Goal: Information Seeking & Learning: Learn about a topic

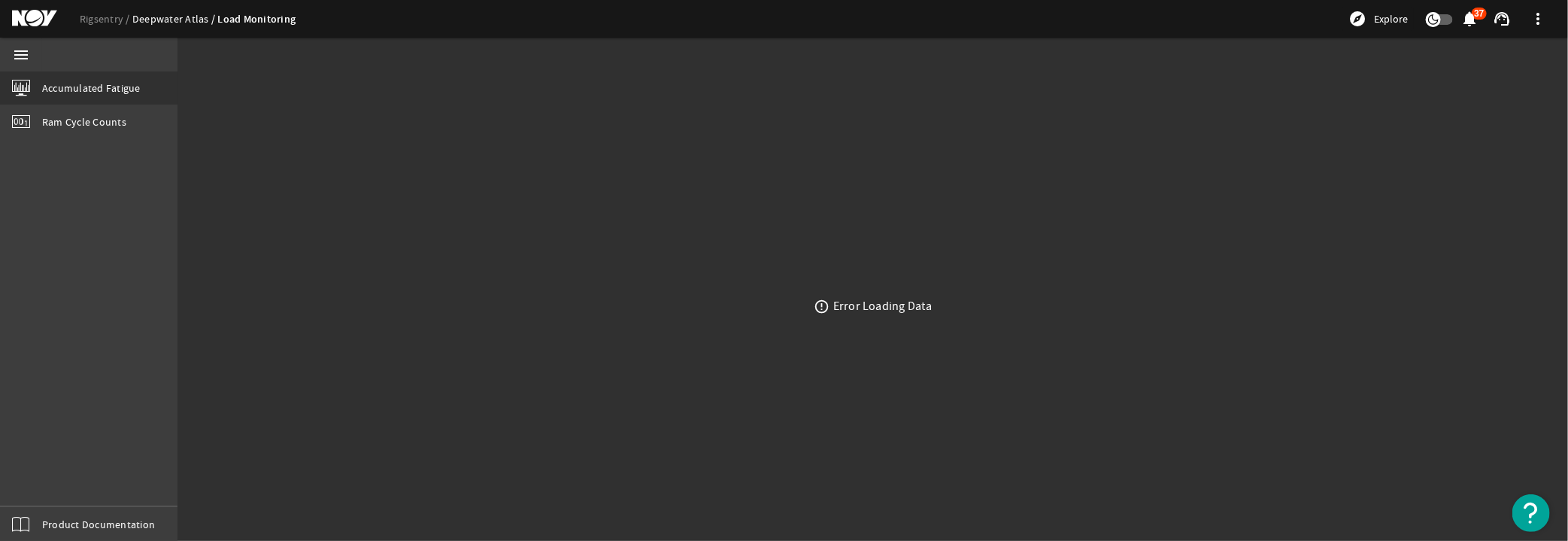
click at [192, 17] on link "Deepwater Atlas" at bounding box center [175, 19] width 86 height 14
click at [106, 21] on link "Rigsentry" at bounding box center [106, 19] width 53 height 14
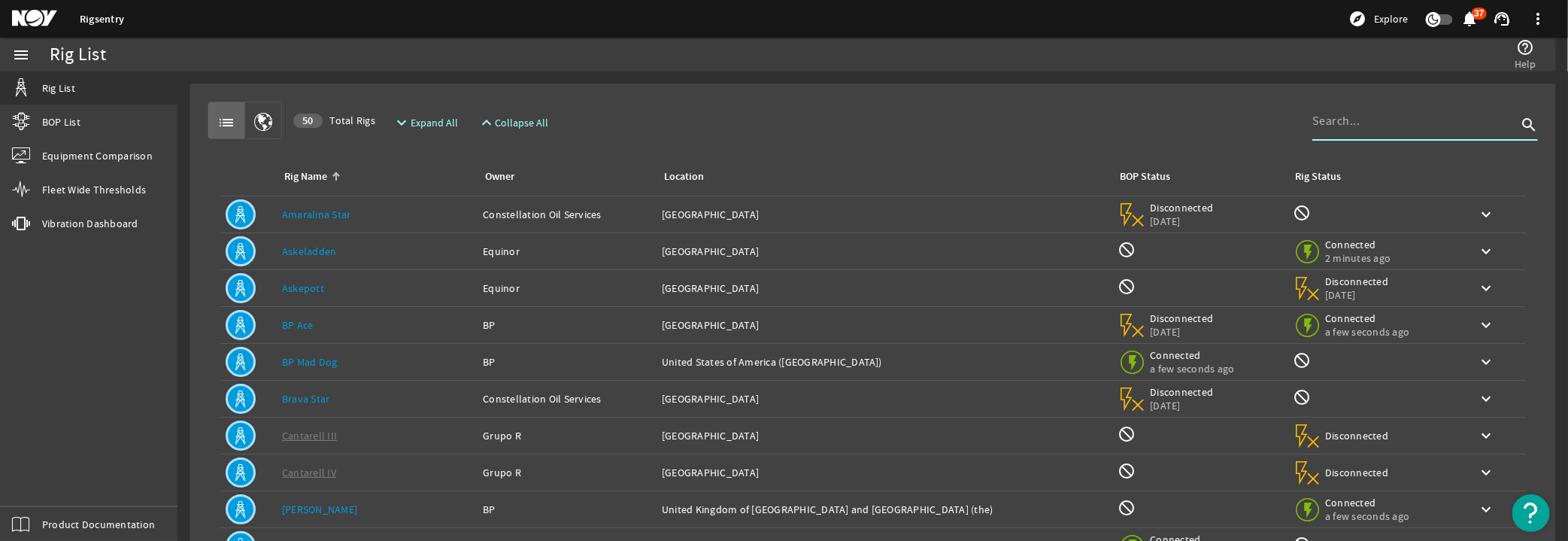
click at [1340, 116] on input at bounding box center [1414, 121] width 205 height 18
type input "santorini"
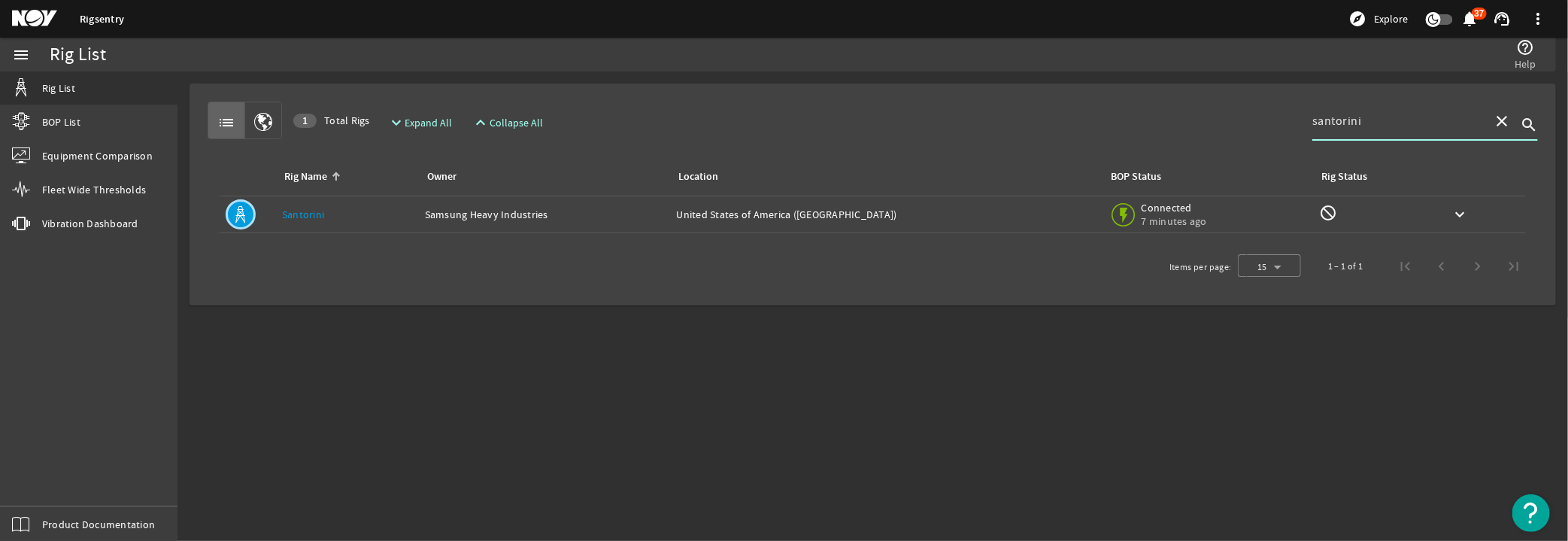
click at [304, 208] on link "Santorini" at bounding box center [303, 214] width 42 height 14
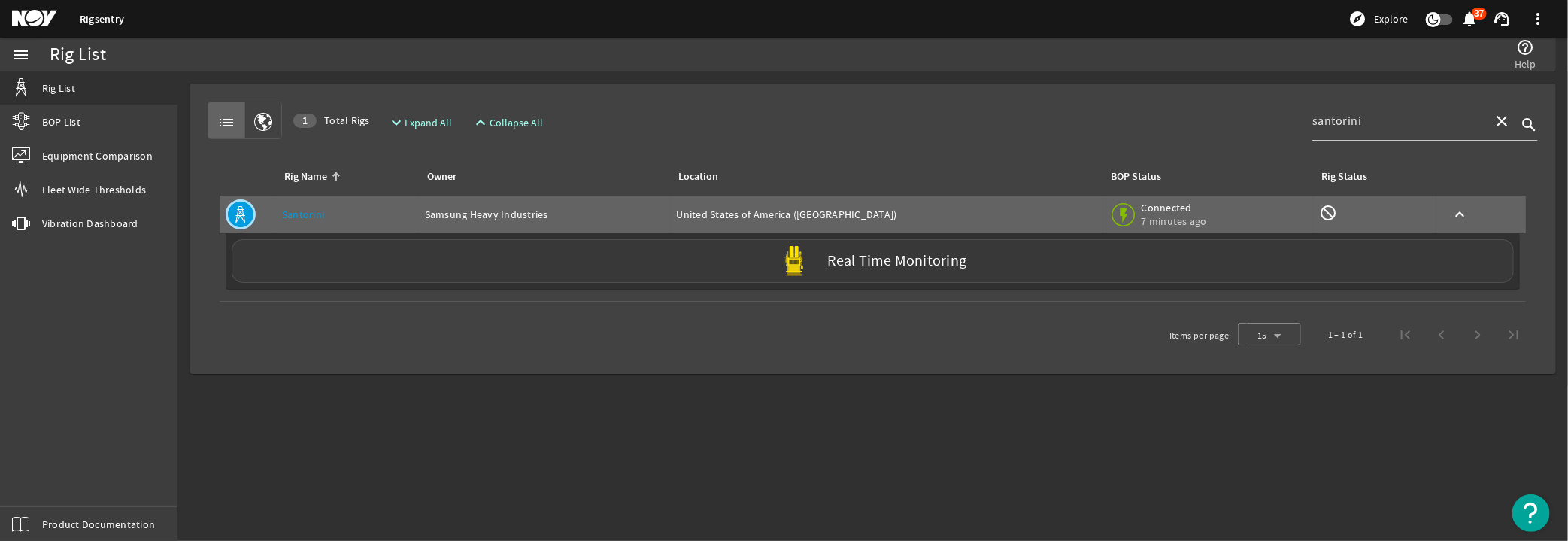
click at [845, 260] on label "Real Time Monitoring" at bounding box center [898, 261] width 139 height 16
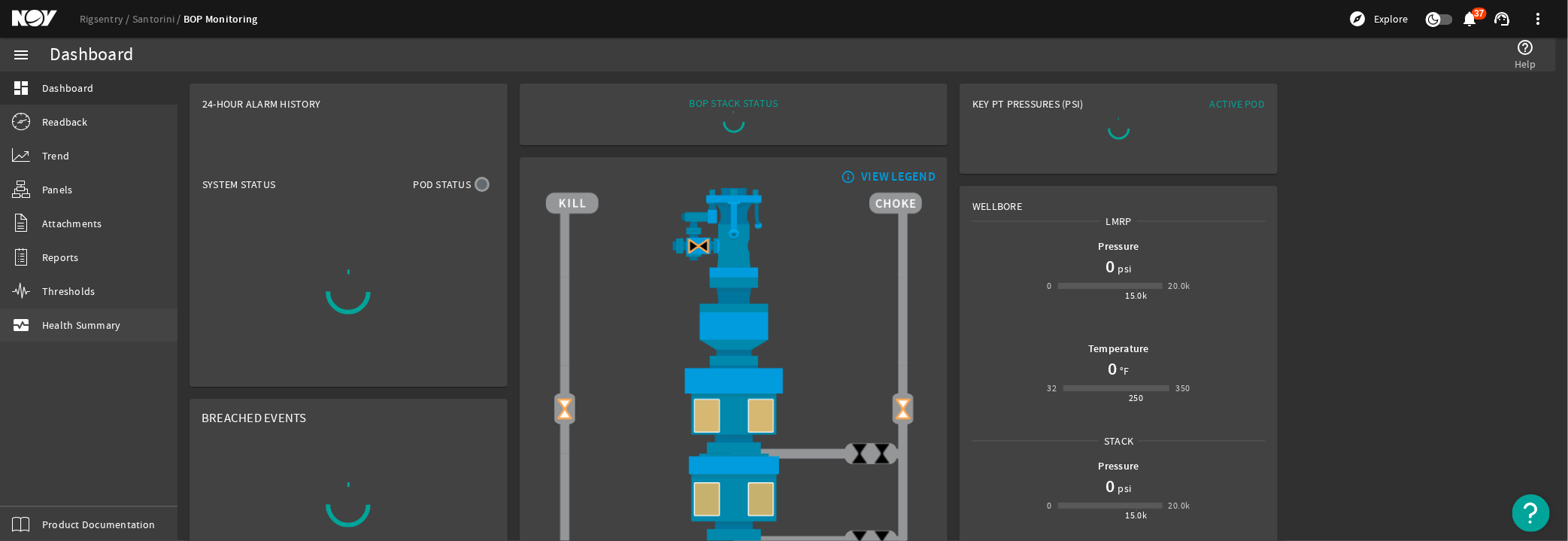
click at [100, 319] on span "Health Summary" at bounding box center [82, 324] width 79 height 15
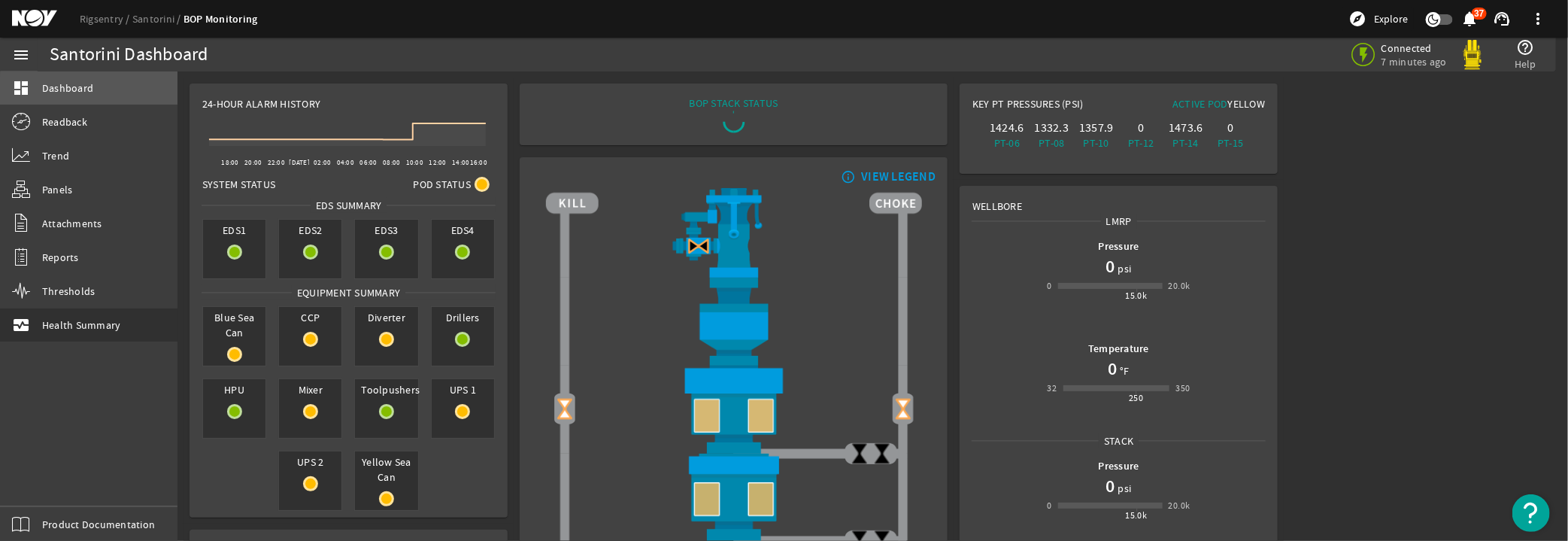
click at [108, 94] on link "dashboard Dashboard" at bounding box center [88, 87] width 177 height 33
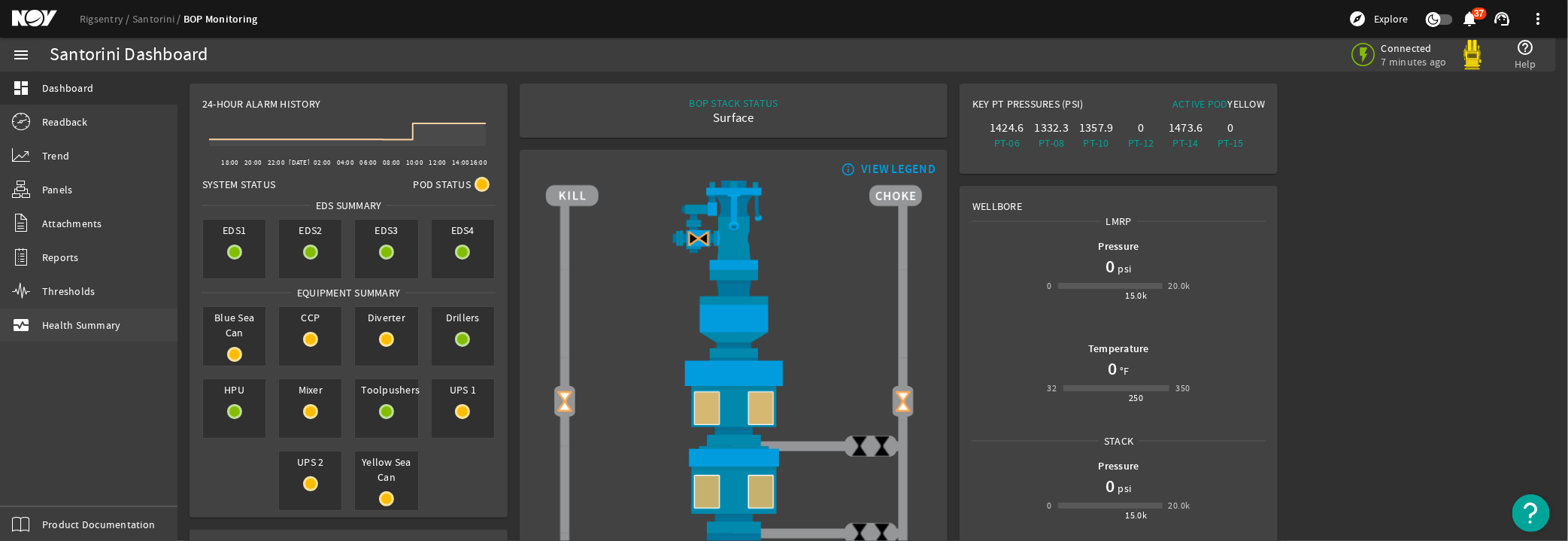
click at [60, 322] on span "Health Summary" at bounding box center [82, 324] width 79 height 15
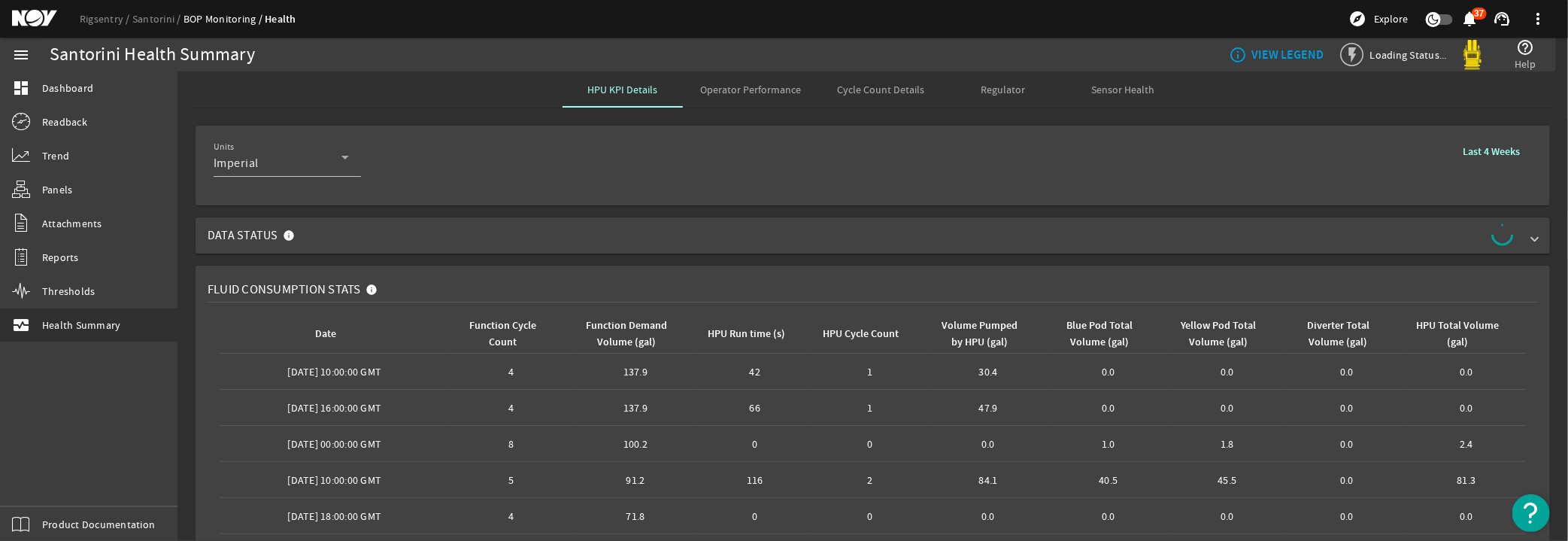
click at [884, 95] on span "Cycle Count Details" at bounding box center [881, 89] width 87 height 11
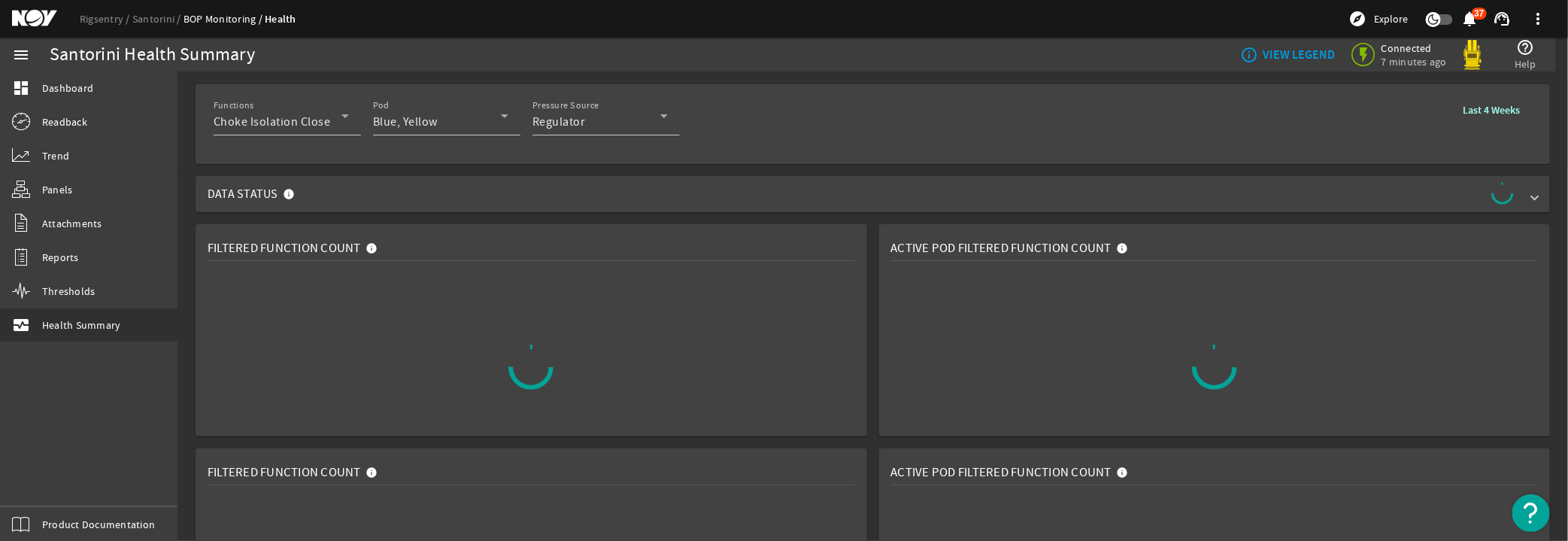
scroll to position [68, 0]
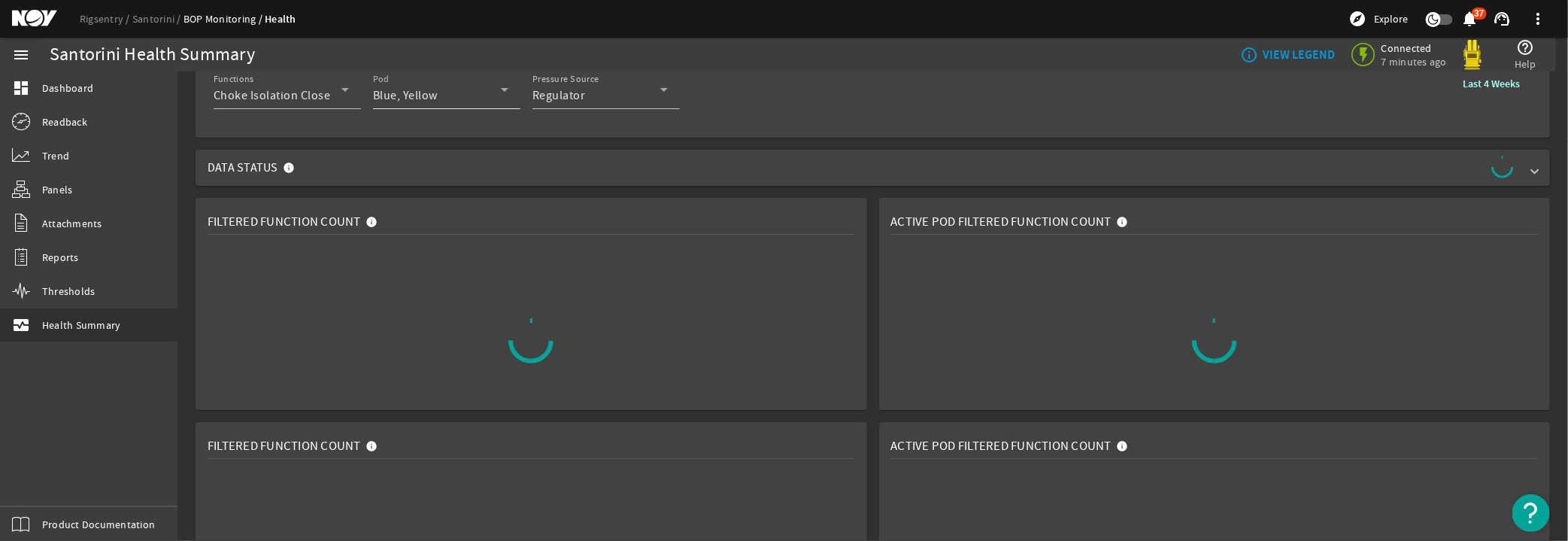
click at [457, 83] on div "Pod Blue, Yellow" at bounding box center [440, 89] width 135 height 39
click at [490, 87] on div at bounding box center [784, 270] width 1568 height 541
click at [645, 91] on div "Regulator" at bounding box center [596, 95] width 128 height 18
click at [645, 91] on div at bounding box center [784, 270] width 1568 height 541
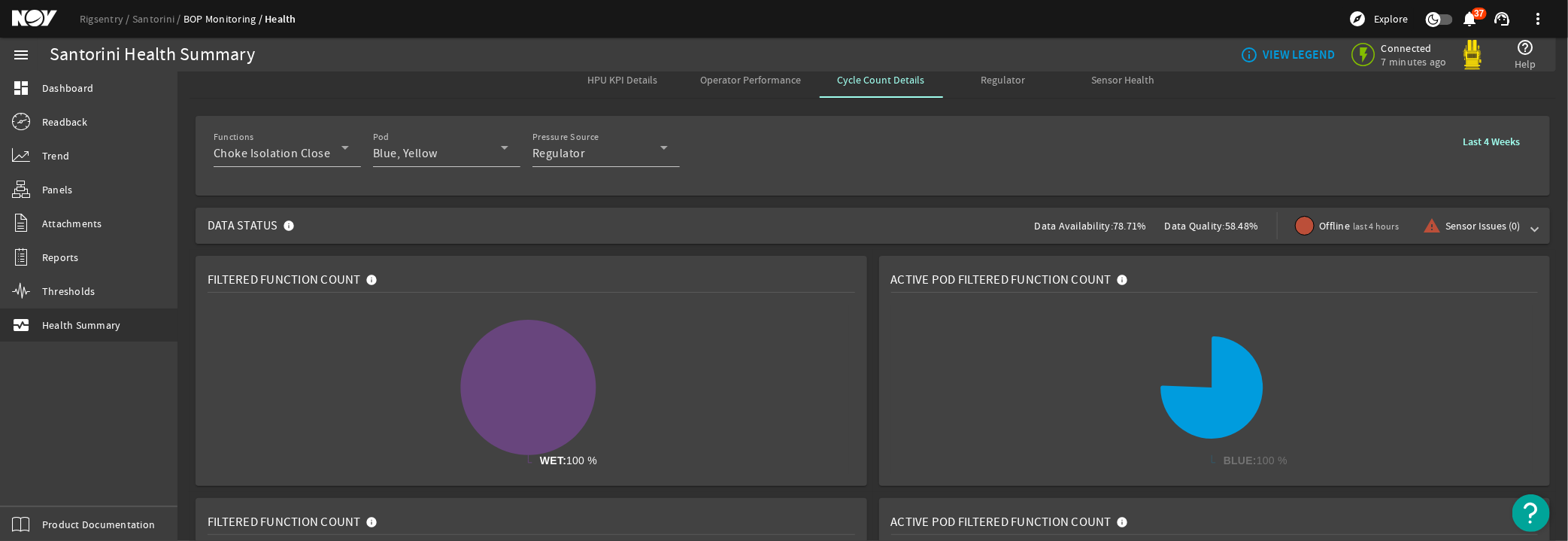
scroll to position [0, 0]
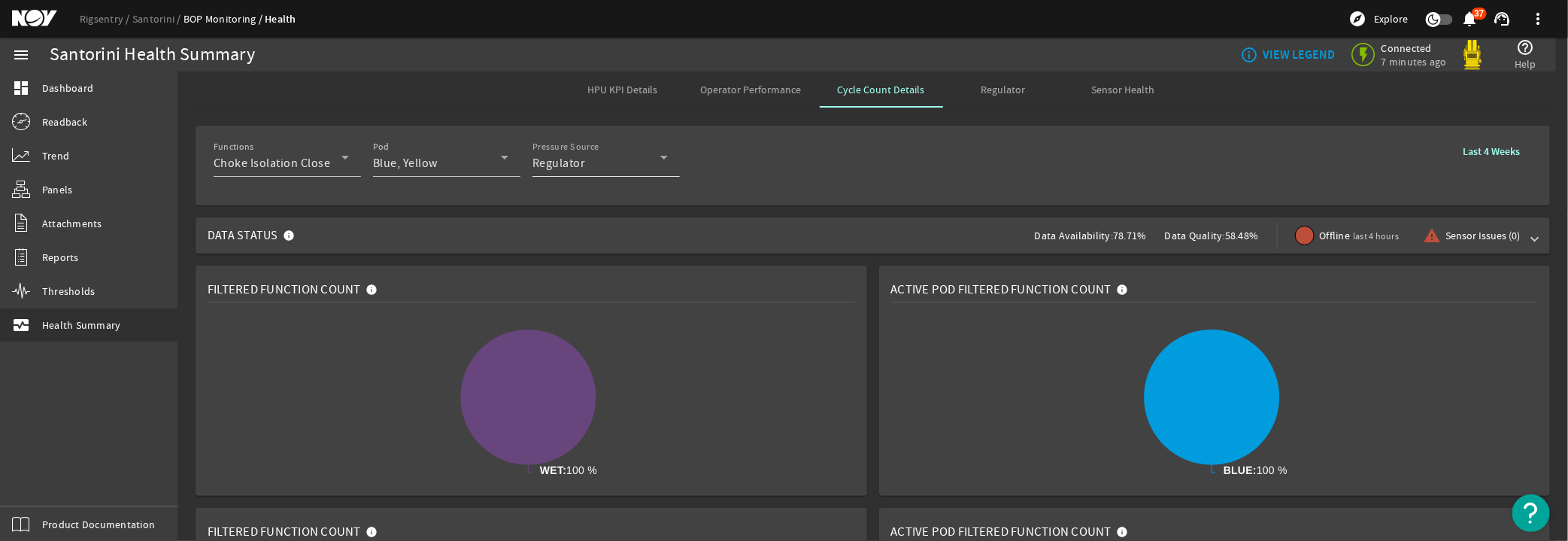
click at [650, 154] on div "Regulator" at bounding box center [596, 163] width 128 height 18
click at [593, 232] on mat-option "Supply" at bounding box center [606, 237] width 147 height 36
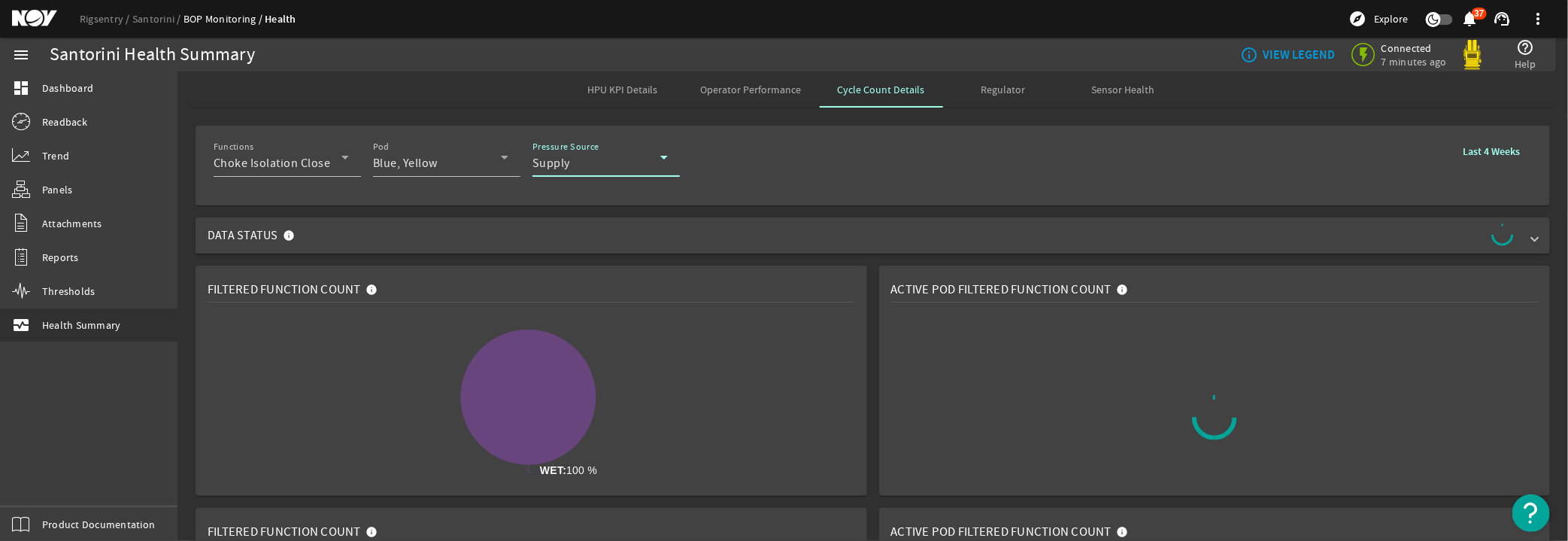
click at [1489, 155] on b "Last 4 Weeks" at bounding box center [1491, 152] width 57 height 15
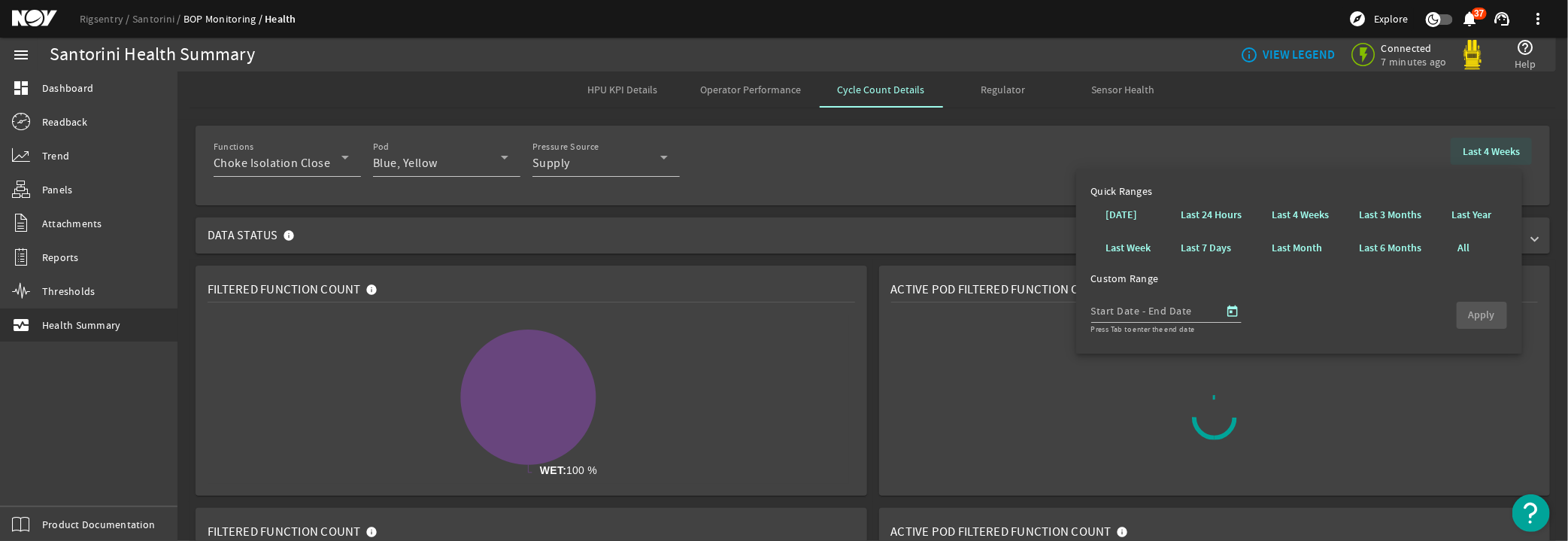
click at [1489, 153] on b "Last 4 Weeks" at bounding box center [1491, 152] width 57 height 15
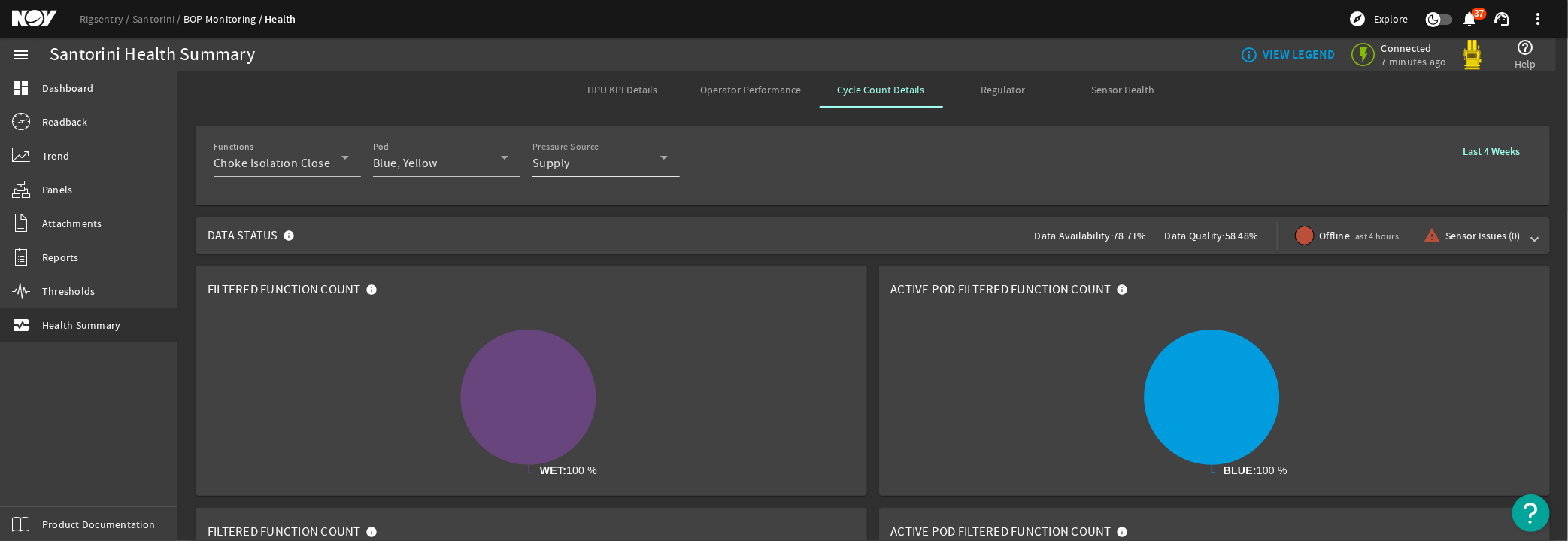
click at [657, 173] on div "Pressure Source Supply" at bounding box center [599, 157] width 135 height 39
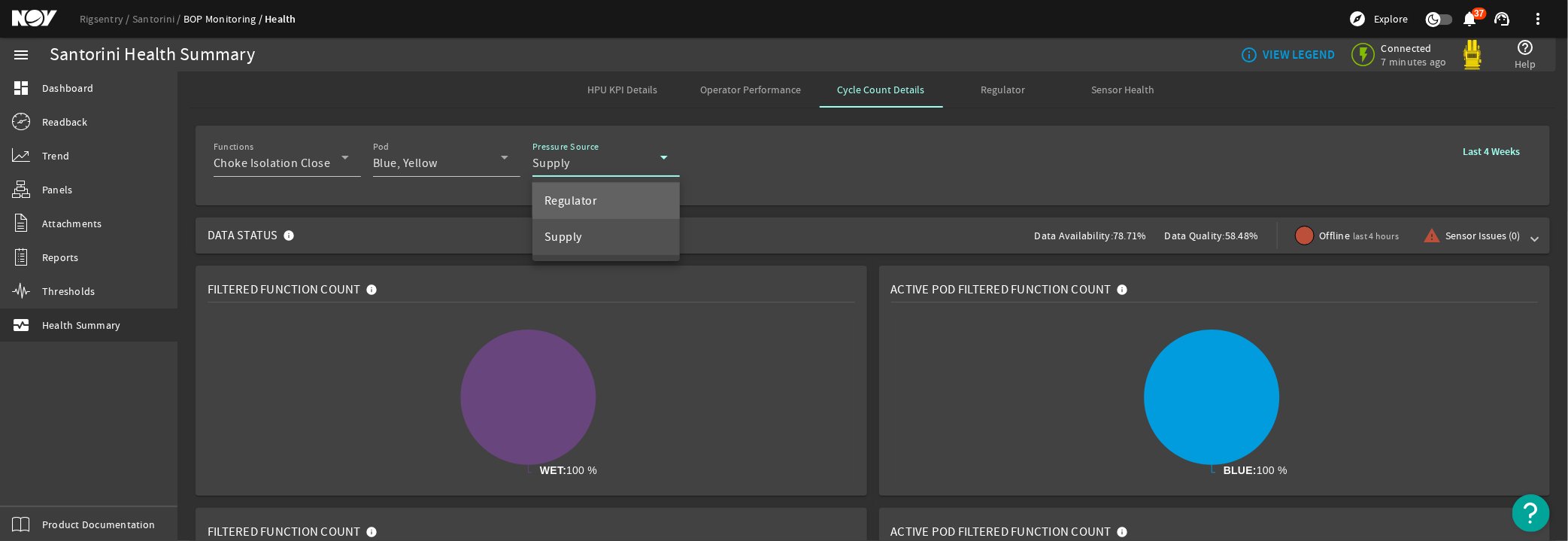
click at [623, 195] on mat-option "Regulator" at bounding box center [606, 201] width 147 height 36
click at [637, 169] on div "Regulator" at bounding box center [596, 163] width 128 height 18
click at [598, 233] on mat-option "Supply" at bounding box center [606, 237] width 147 height 36
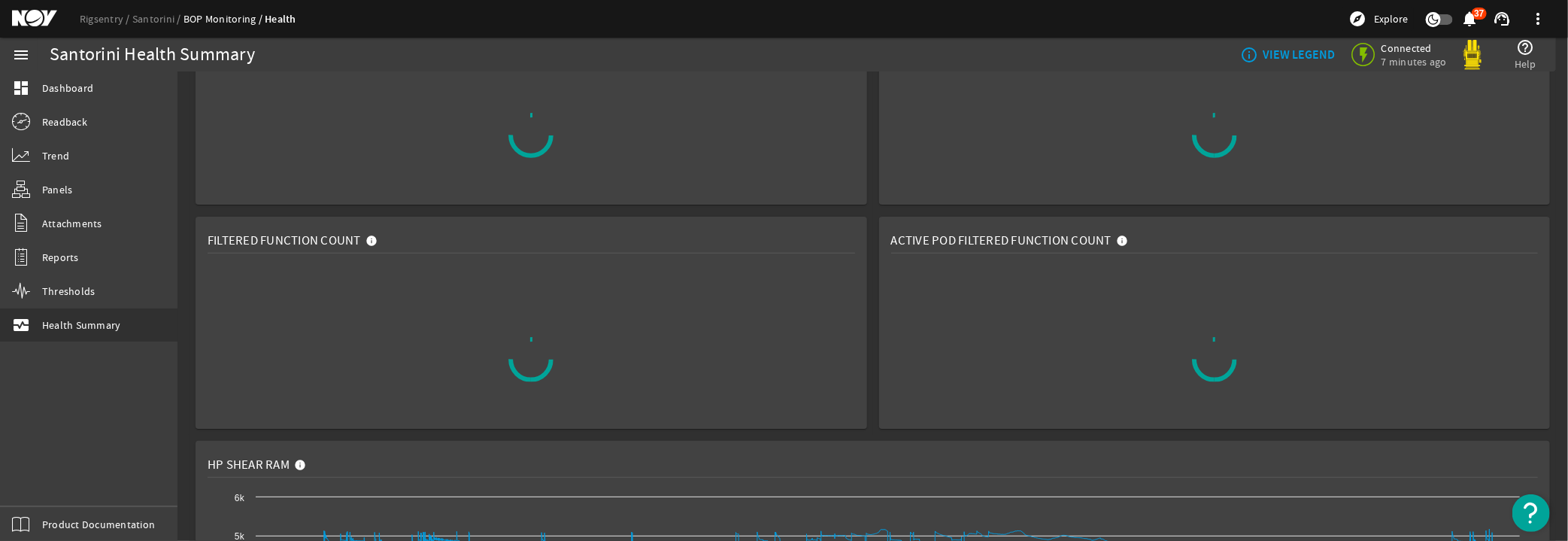
click at [1025, 241] on span "Active Pod Filtered Function Count" at bounding box center [1001, 240] width 221 height 15
click at [1042, 240] on span "Active Pod Filtered Function Count" at bounding box center [1001, 240] width 221 height 15
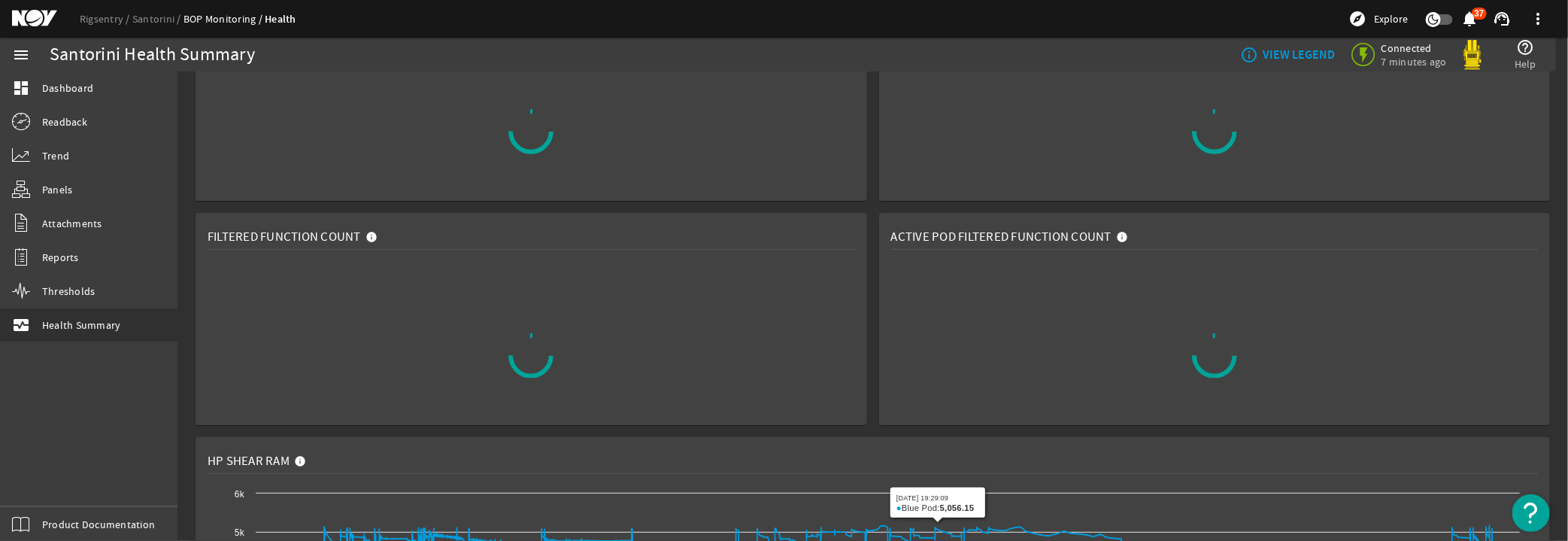
scroll to position [273, 0]
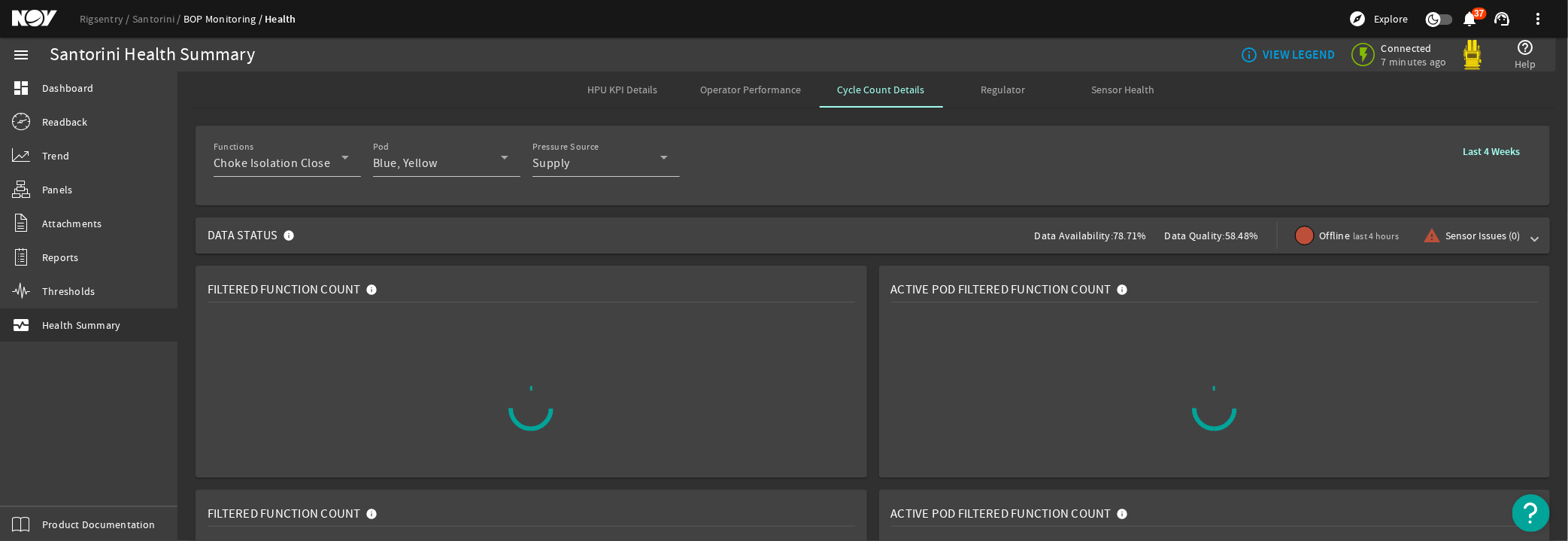
click at [277, 239] on mat-panel-title "Data Status" at bounding box center [254, 235] width 93 height 36
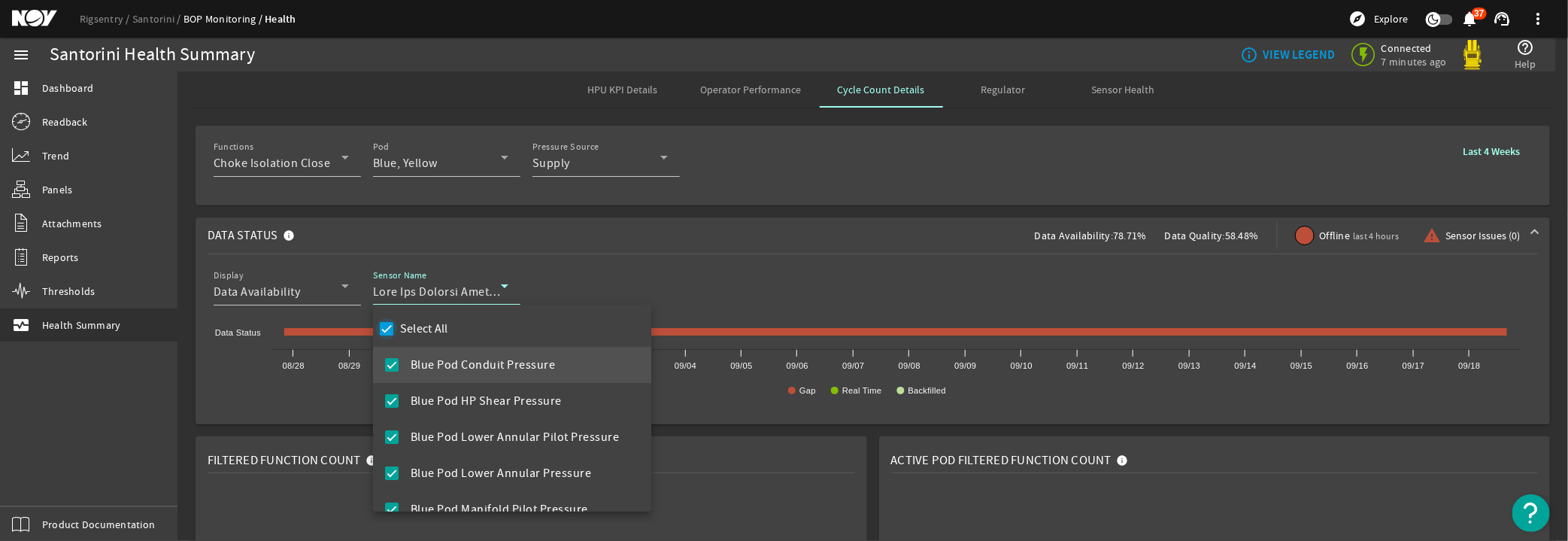
click at [388, 328] on input "Select All" at bounding box center [387, 328] width 21 height 21
checkbox input "false"
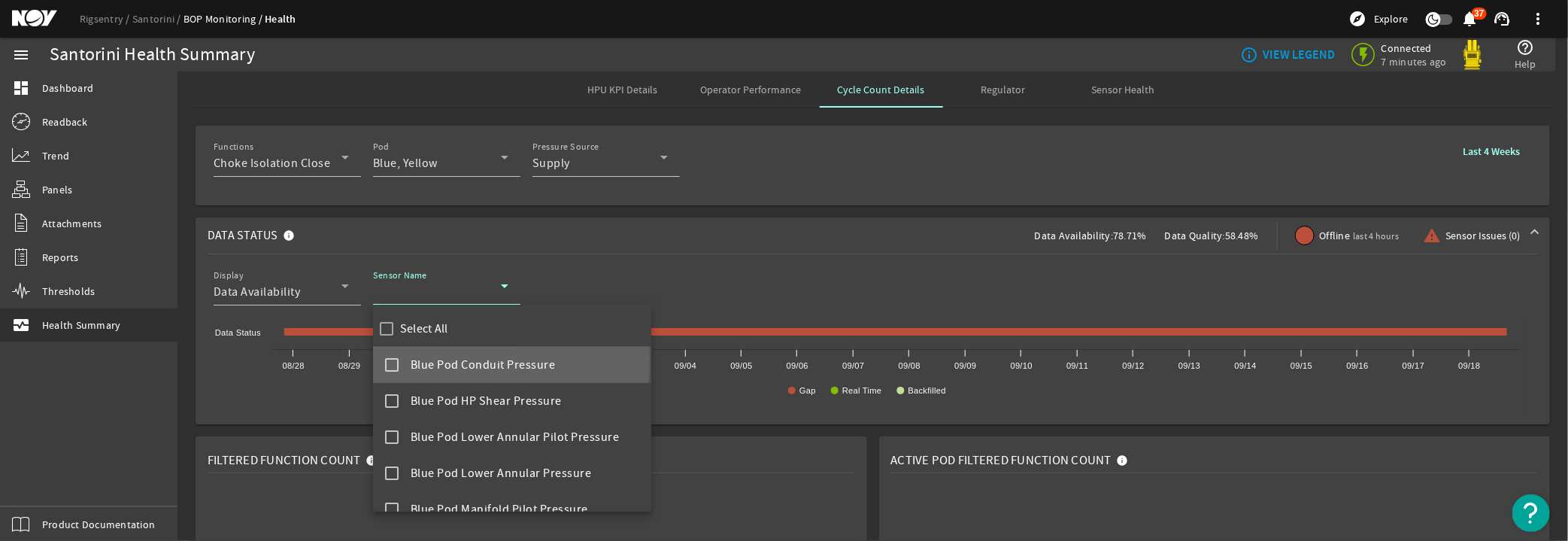
click at [393, 358] on mat-pseudo-checkbox at bounding box center [391, 365] width 14 height 14
click at [1253, 273] on div at bounding box center [784, 270] width 1568 height 541
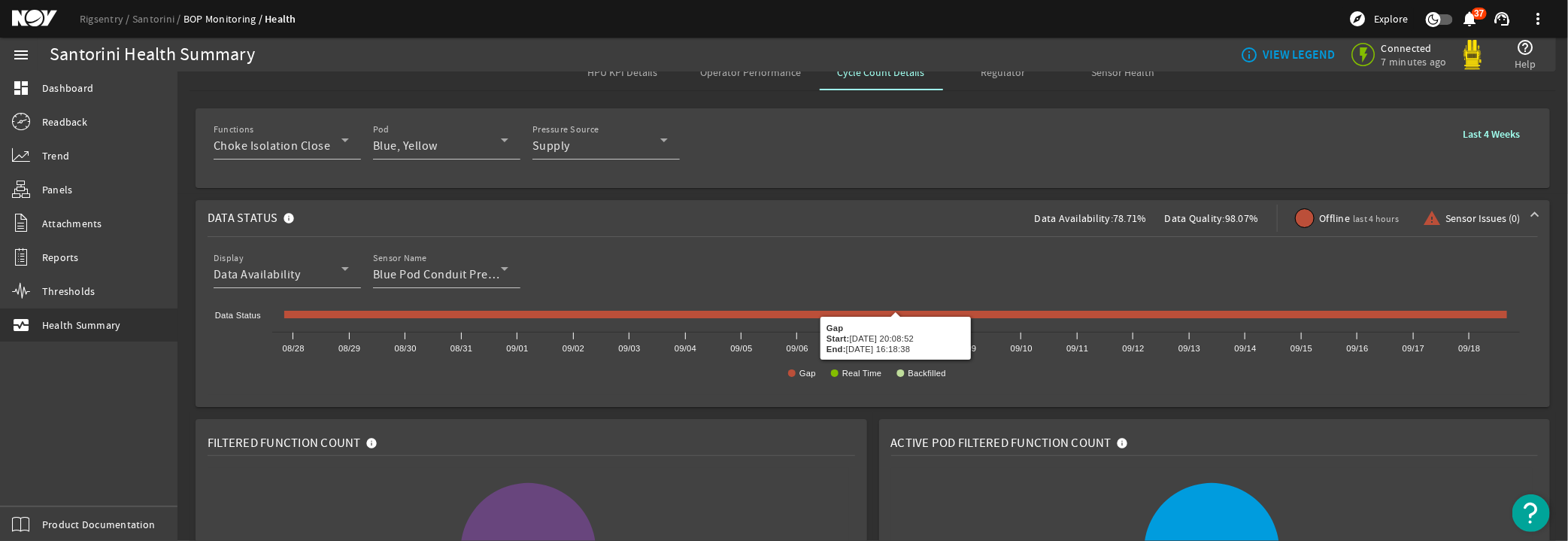
scroll to position [0, 0]
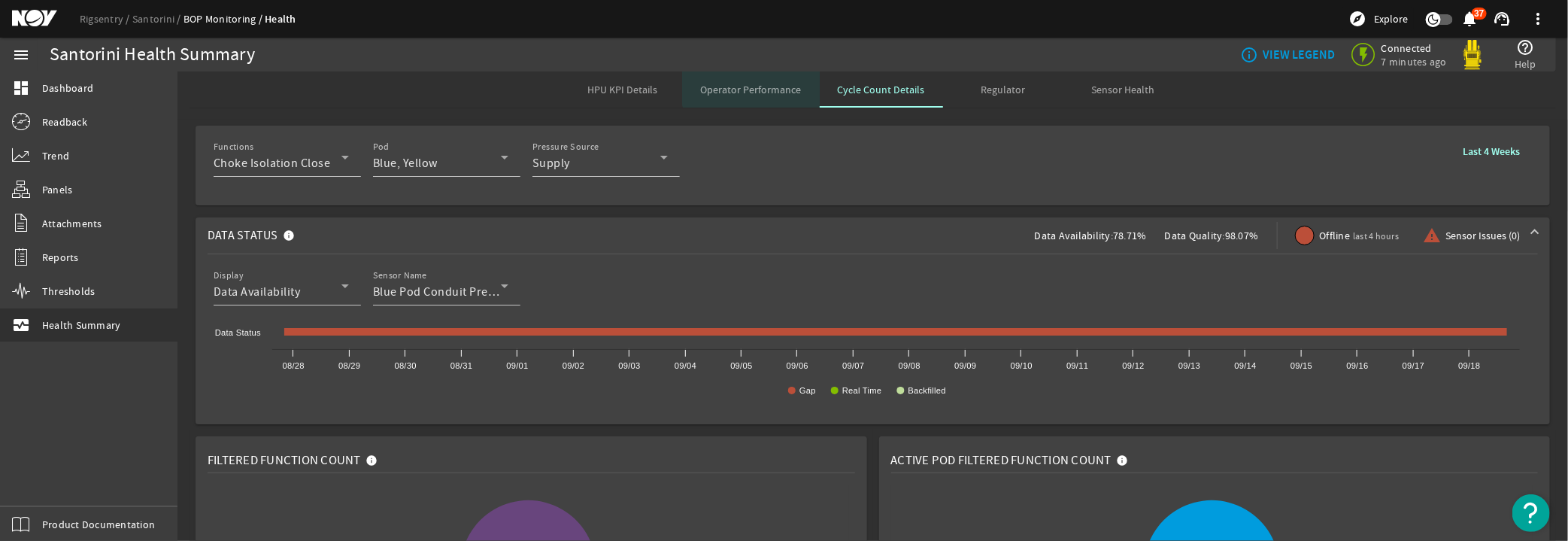
drag, startPoint x: 750, startPoint y: 82, endPoint x: 740, endPoint y: 87, distance: 11.2
click at [750, 84] on span "Operator Performance" at bounding box center [751, 89] width 101 height 11
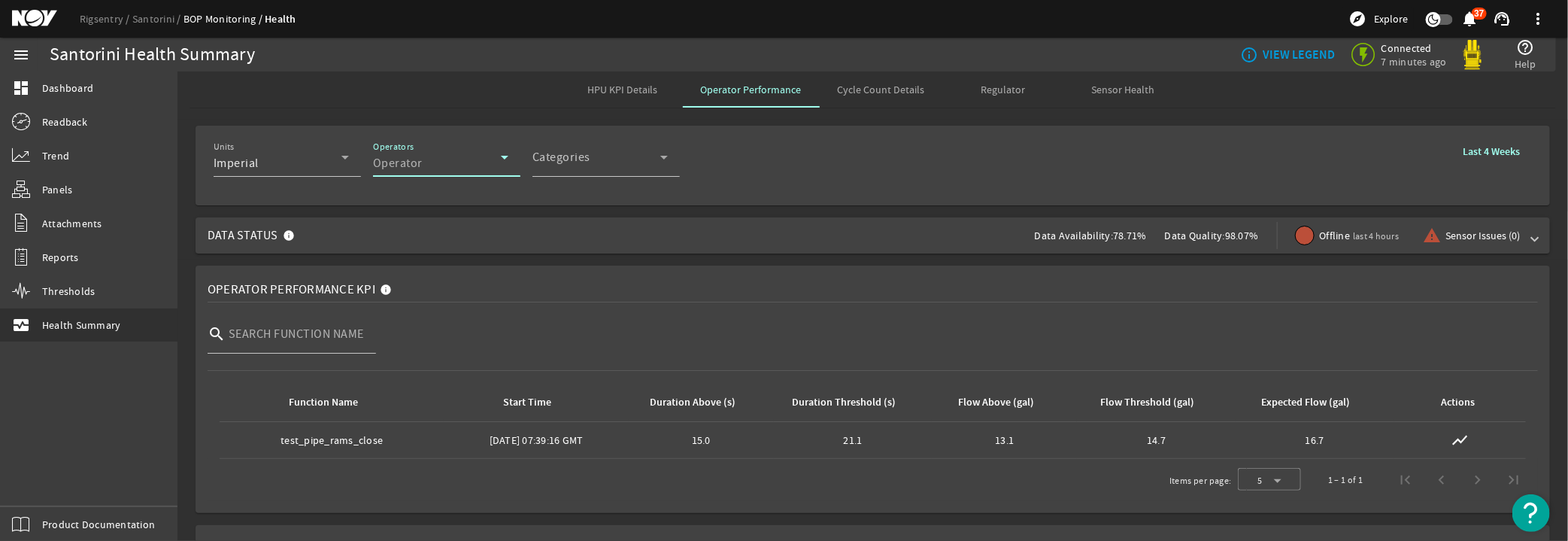
click at [465, 166] on div "Operator" at bounding box center [437, 163] width 128 height 18
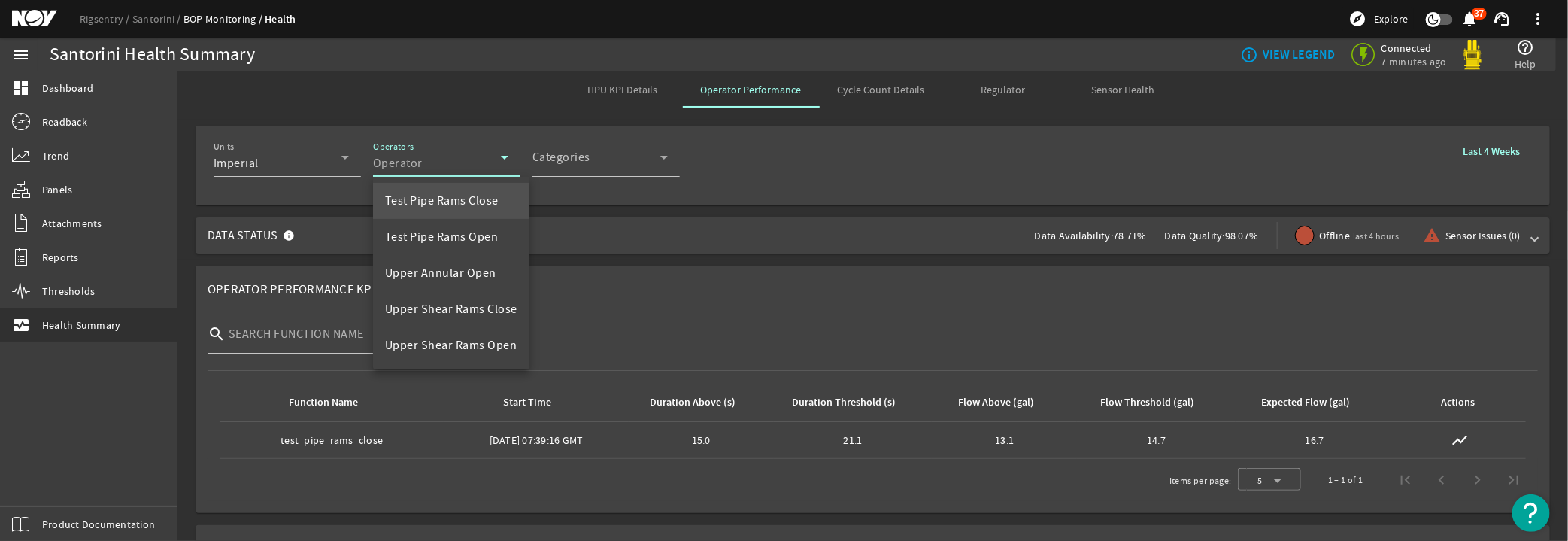
click at [467, 156] on div at bounding box center [784, 270] width 1568 height 541
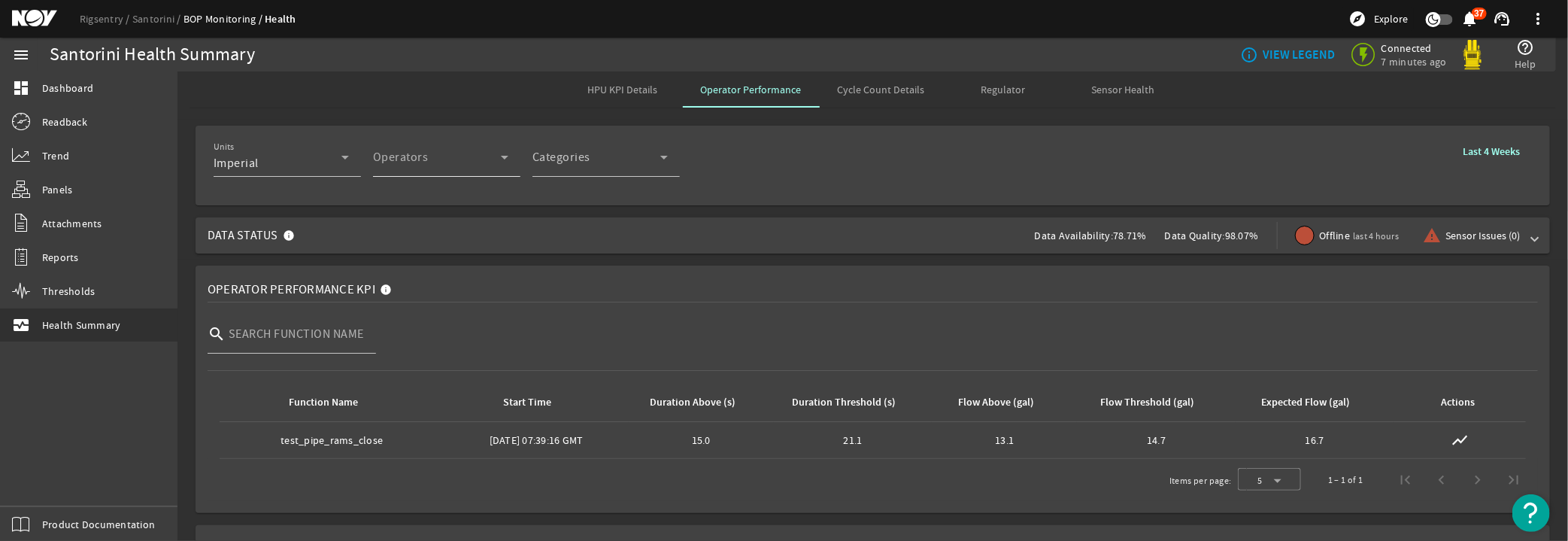
click at [495, 149] on div "Operators Operator" at bounding box center [440, 157] width 135 height 39
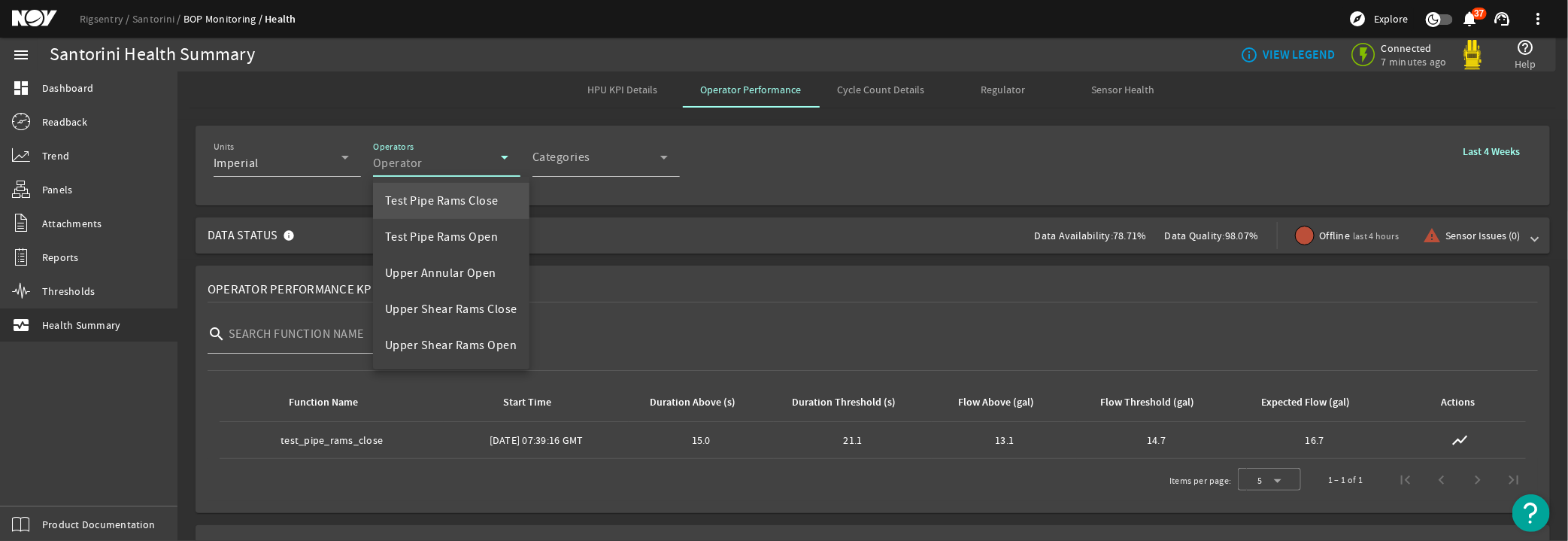
click at [818, 187] on div at bounding box center [784, 270] width 1568 height 541
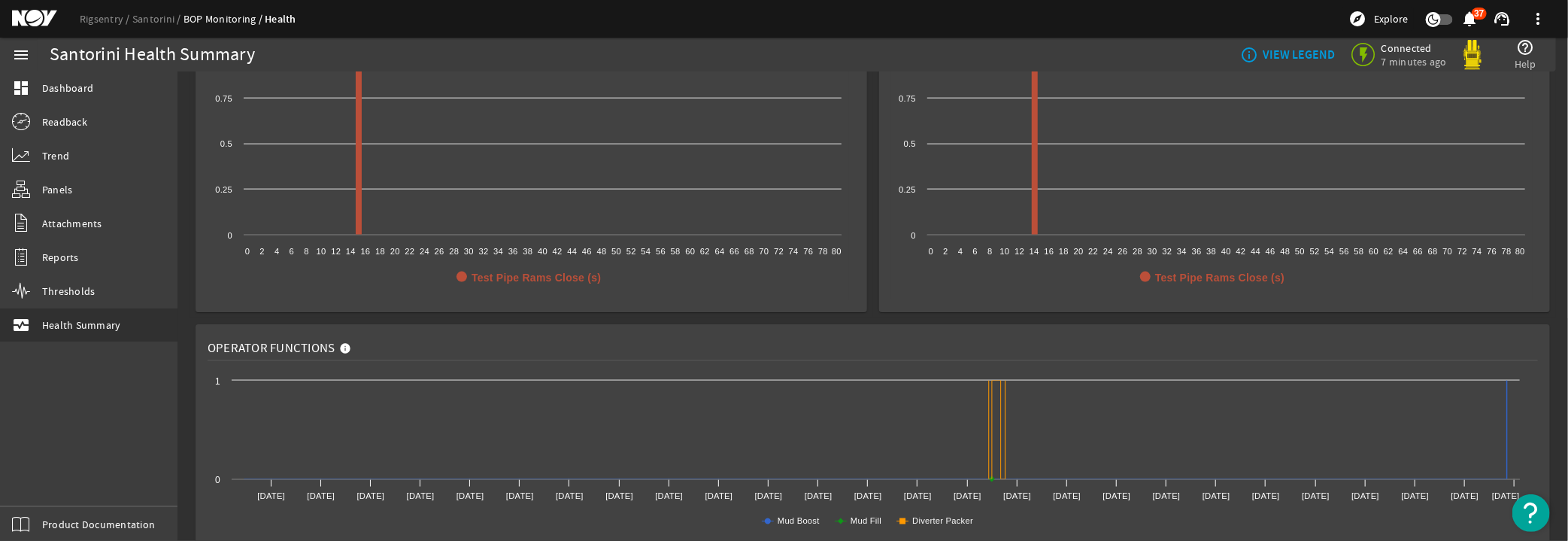
scroll to position [1199, 0]
